Goal: Information Seeking & Learning: Learn about a topic

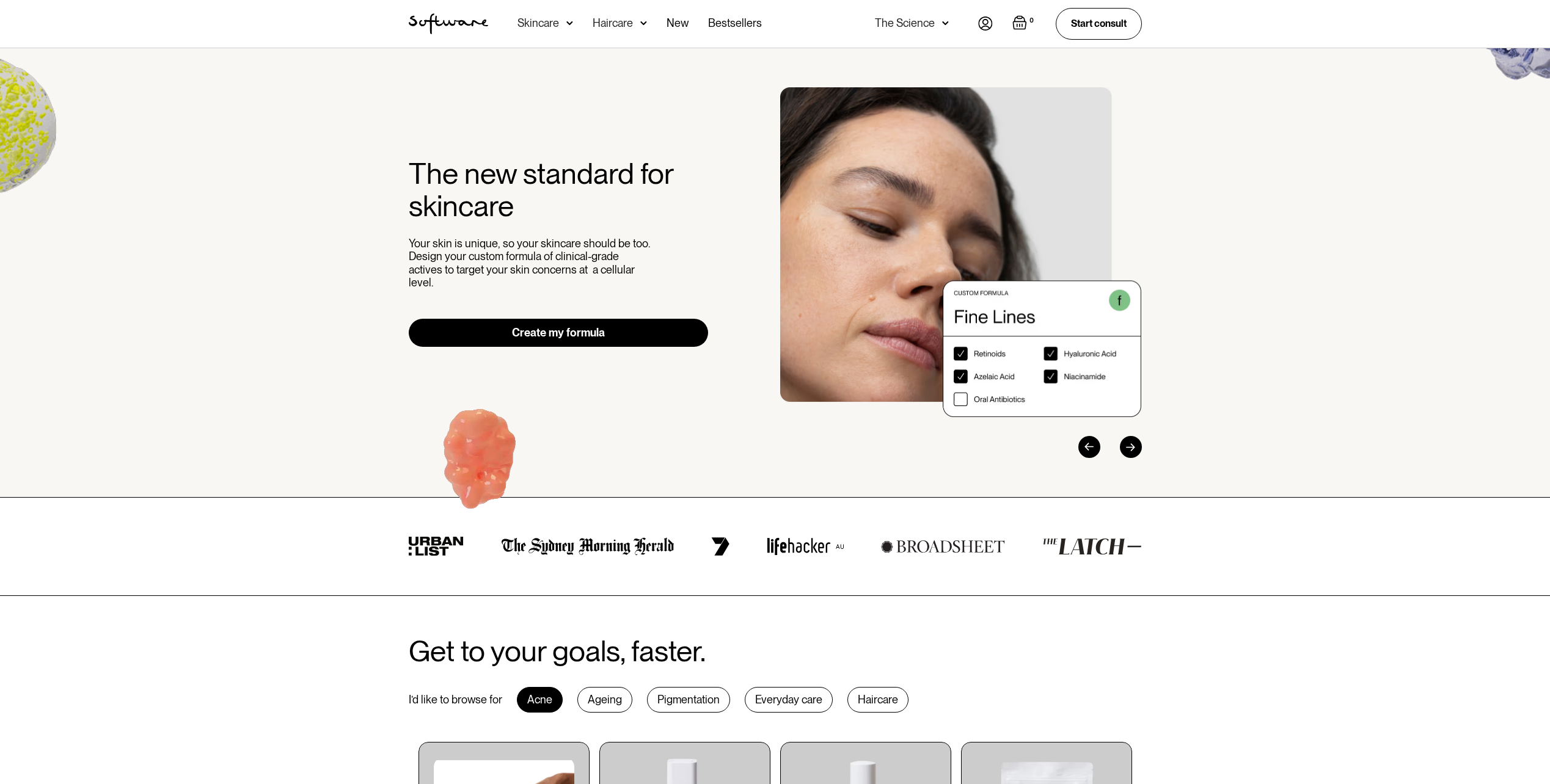
click at [567, 26] on img at bounding box center [570, 23] width 7 height 12
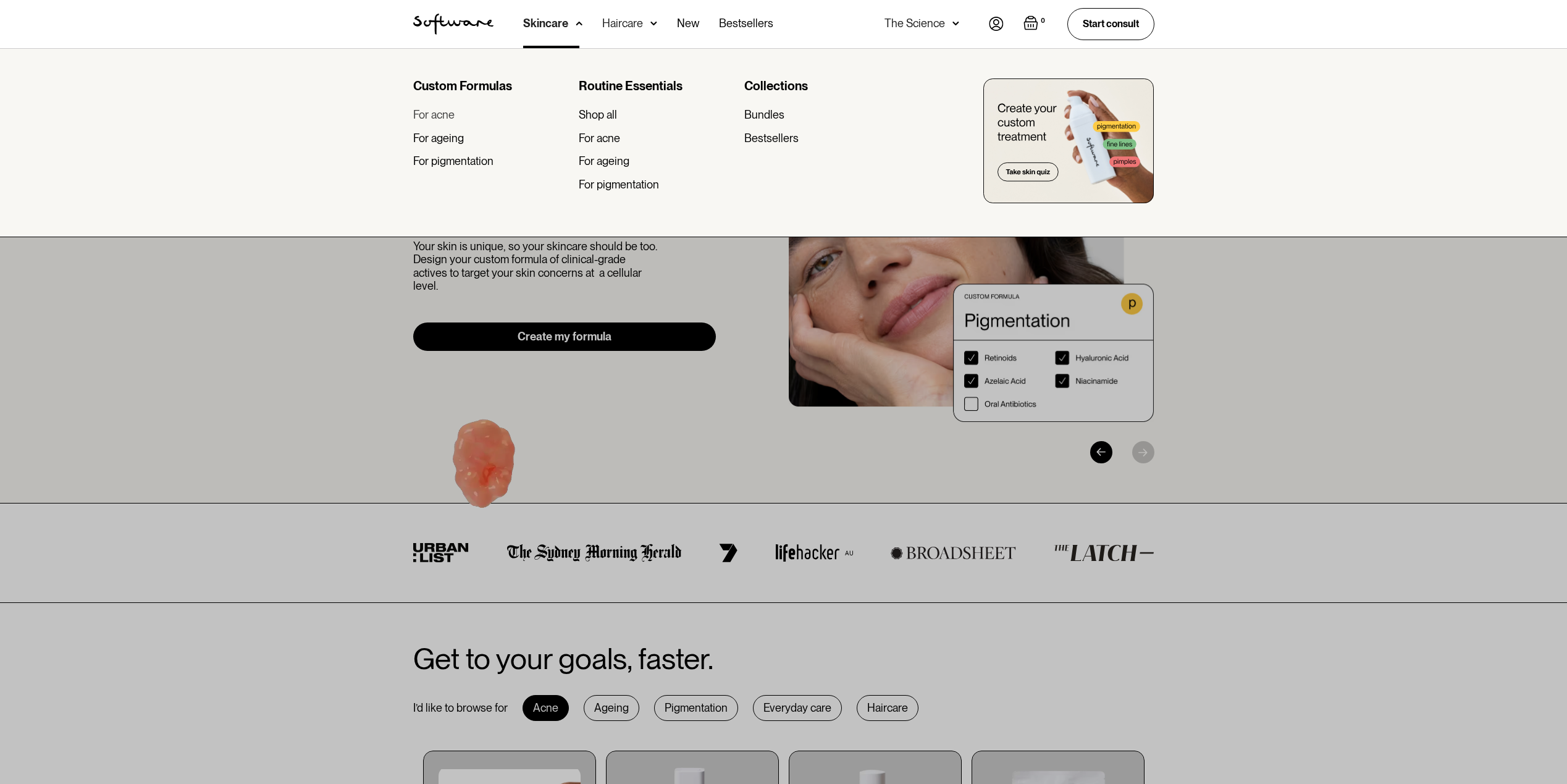
click at [444, 114] on div "For acne" at bounding box center [434, 115] width 41 height 14
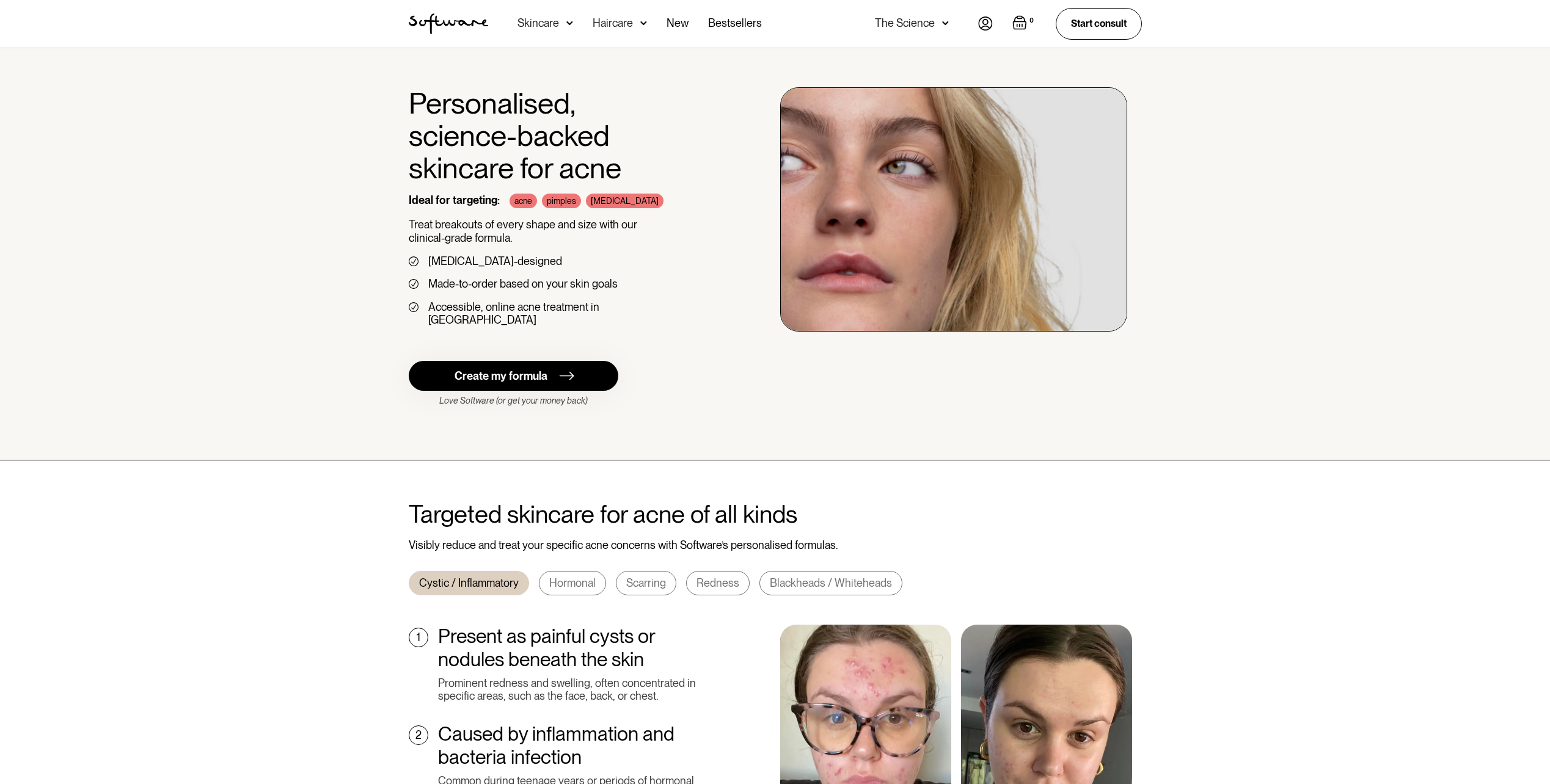
click at [561, 20] on div "Skincare" at bounding box center [545, 24] width 56 height 48
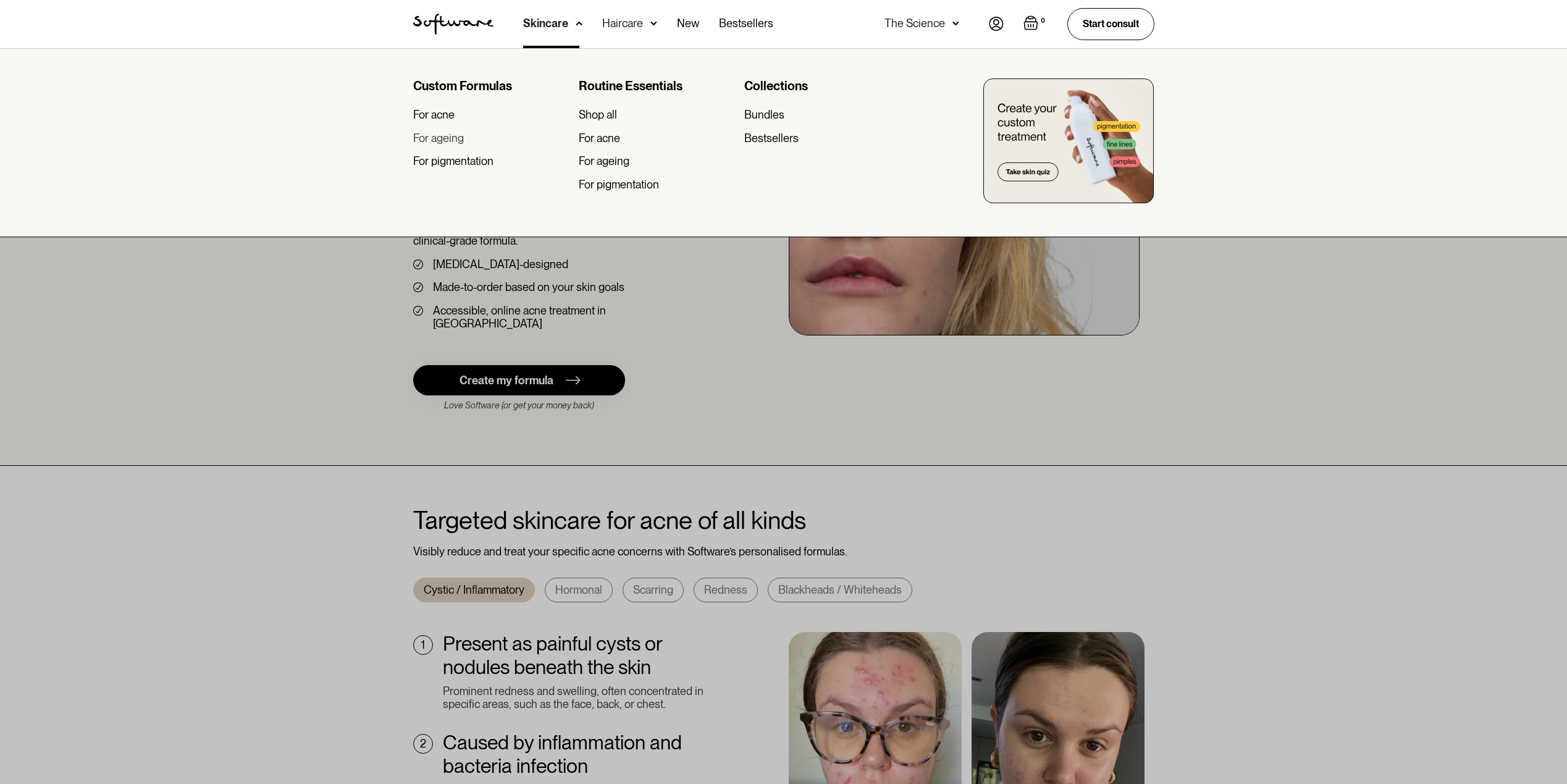
click at [453, 132] on div "For ageing" at bounding box center [438, 139] width 51 height 14
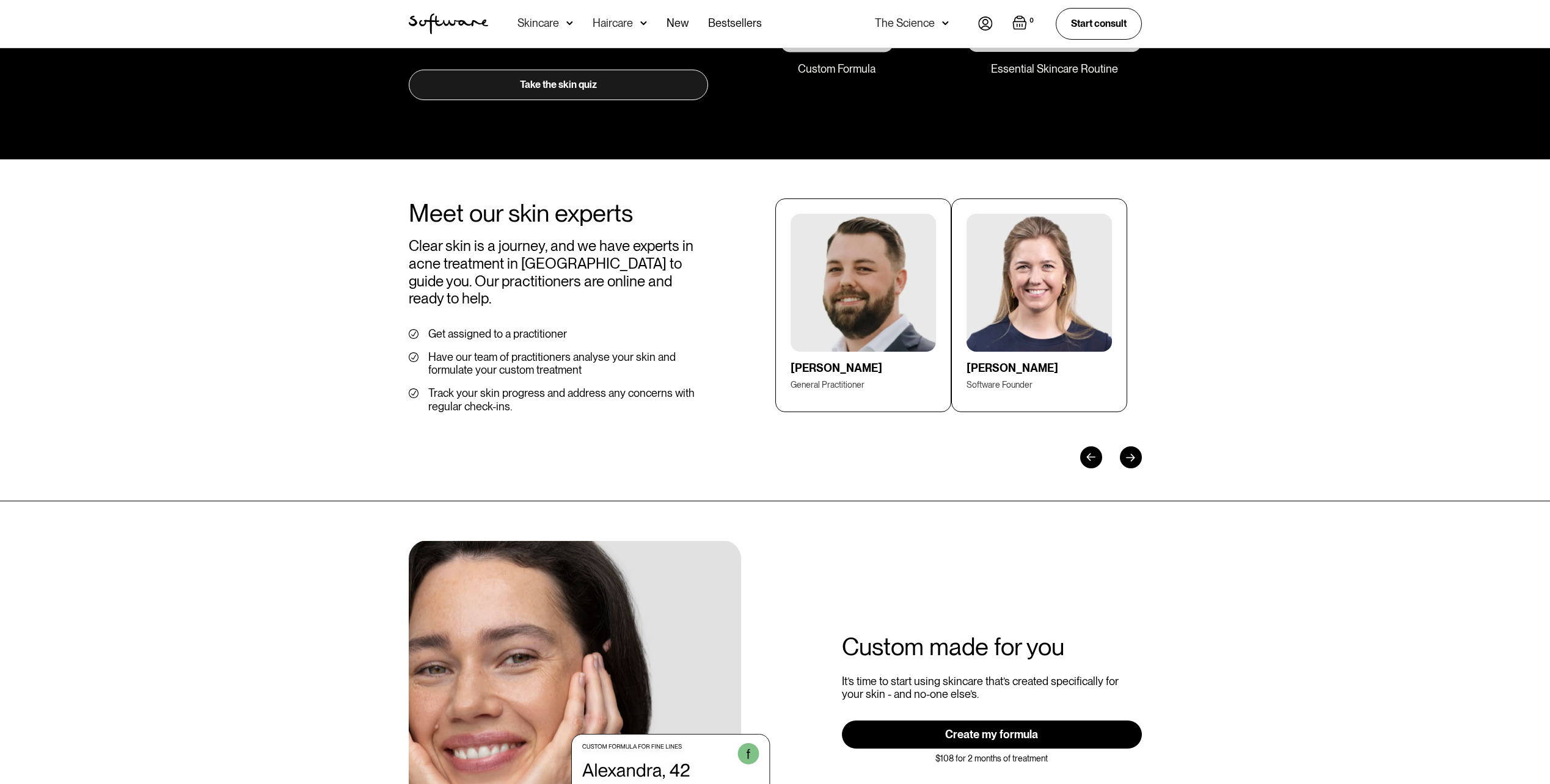
scroll to position [1893, 0]
